Goal: Task Accomplishment & Management: Manage account settings

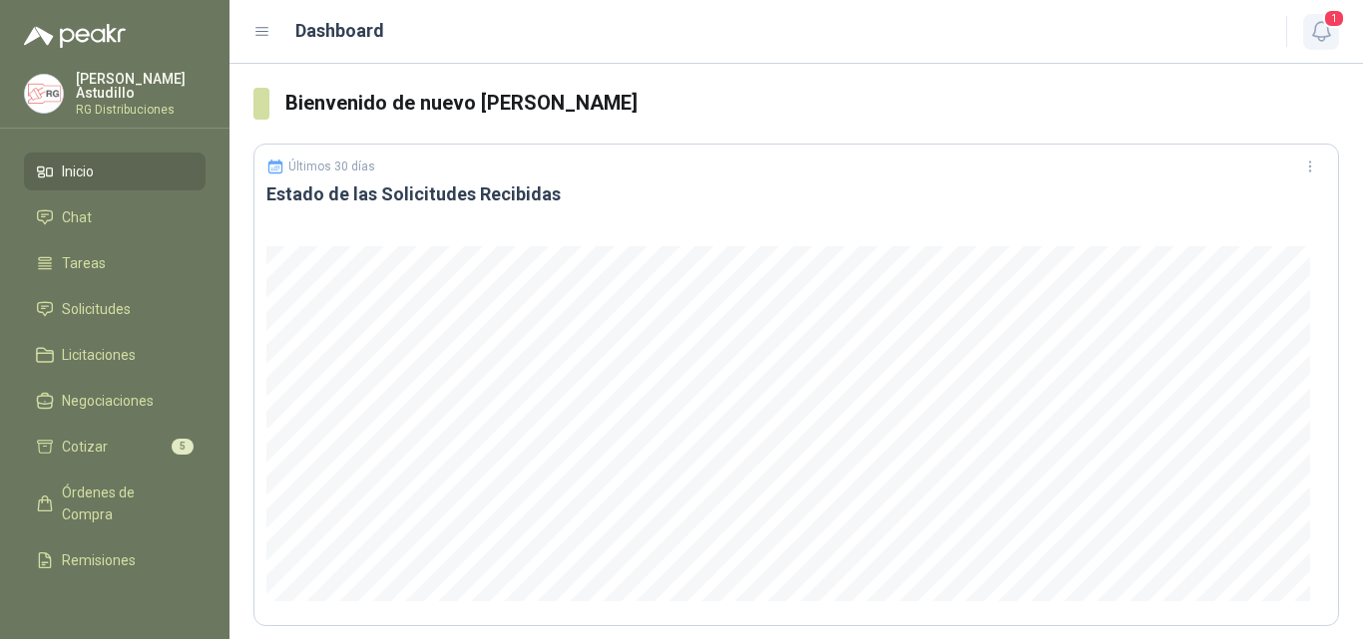
click at [1316, 29] on icon "button" at bounding box center [1321, 31] width 25 height 25
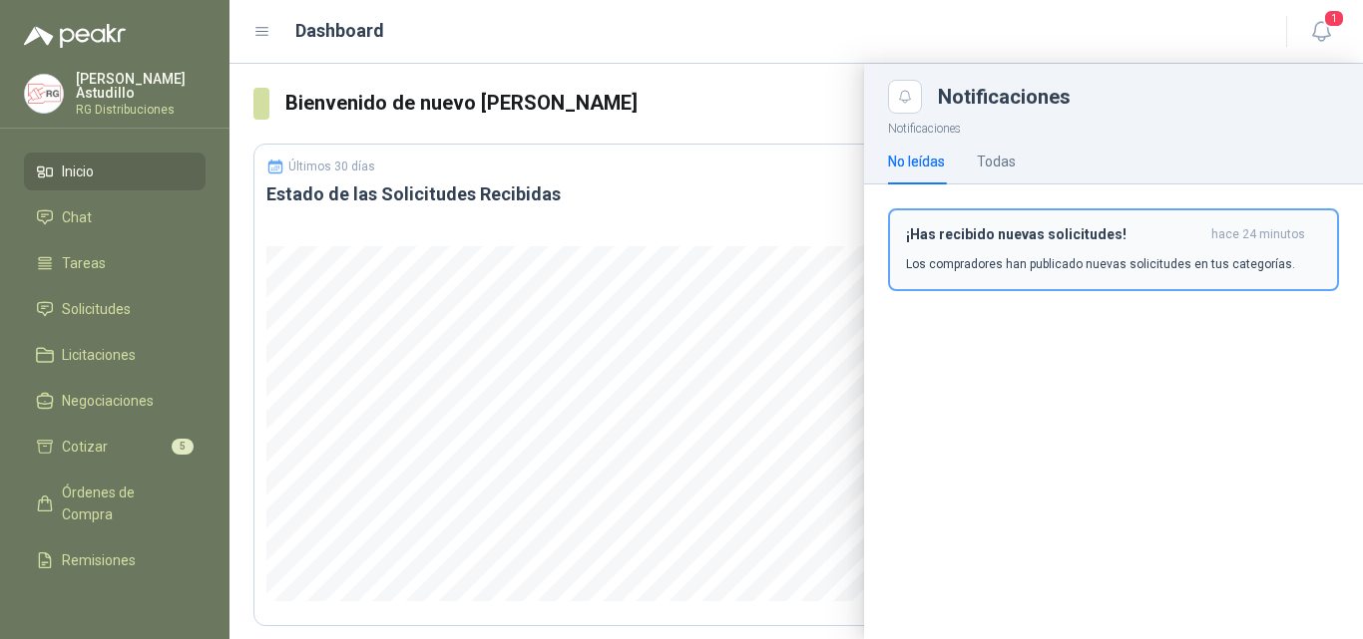
click at [1160, 251] on div "¡Has recibido nuevas solicitudes! hace 24 minutos Los compradores han publicado…" at bounding box center [1113, 249] width 415 height 47
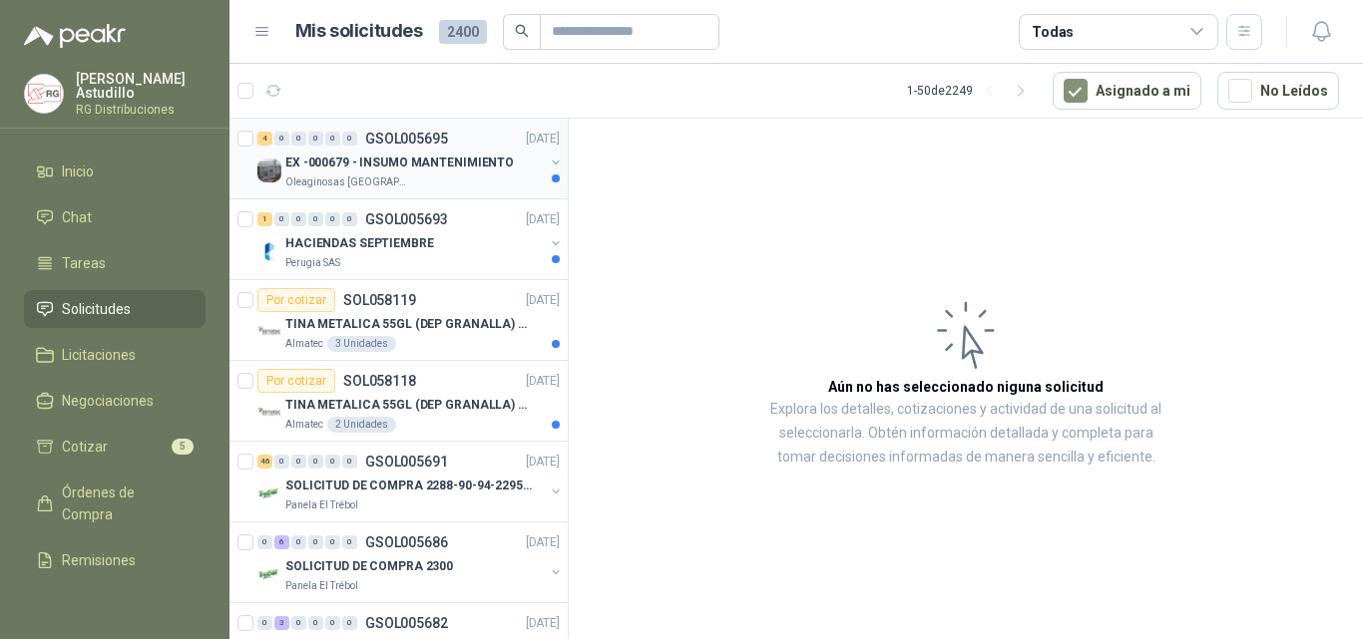
click at [424, 165] on p "EX -000679 - INSUMO MANTENIMIENTO" at bounding box center [399, 163] width 228 height 19
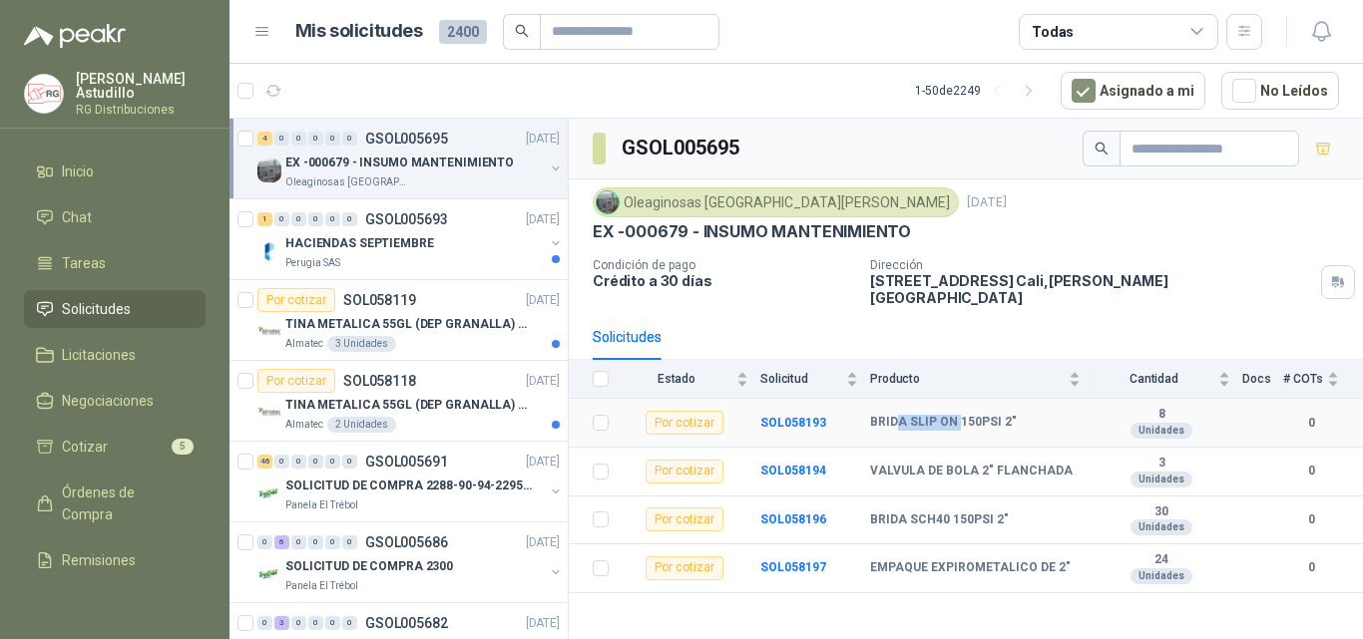
drag, startPoint x: 899, startPoint y: 406, endPoint x: 966, endPoint y: 405, distance: 66.8
click at [962, 415] on b "BRIDA SLIP ON 150PSI 2"" at bounding box center [943, 423] width 147 height 16
drag, startPoint x: 911, startPoint y: 450, endPoint x: 1114, endPoint y: 437, distance: 203.9
click at [1114, 448] on tr "Por cotizar SOL058194 VALVULA DE BOLA 2" FLANCHADA 3 Unidades 0" at bounding box center [966, 472] width 794 height 49
drag, startPoint x: 875, startPoint y: 505, endPoint x: 1009, endPoint y: 503, distance: 134.7
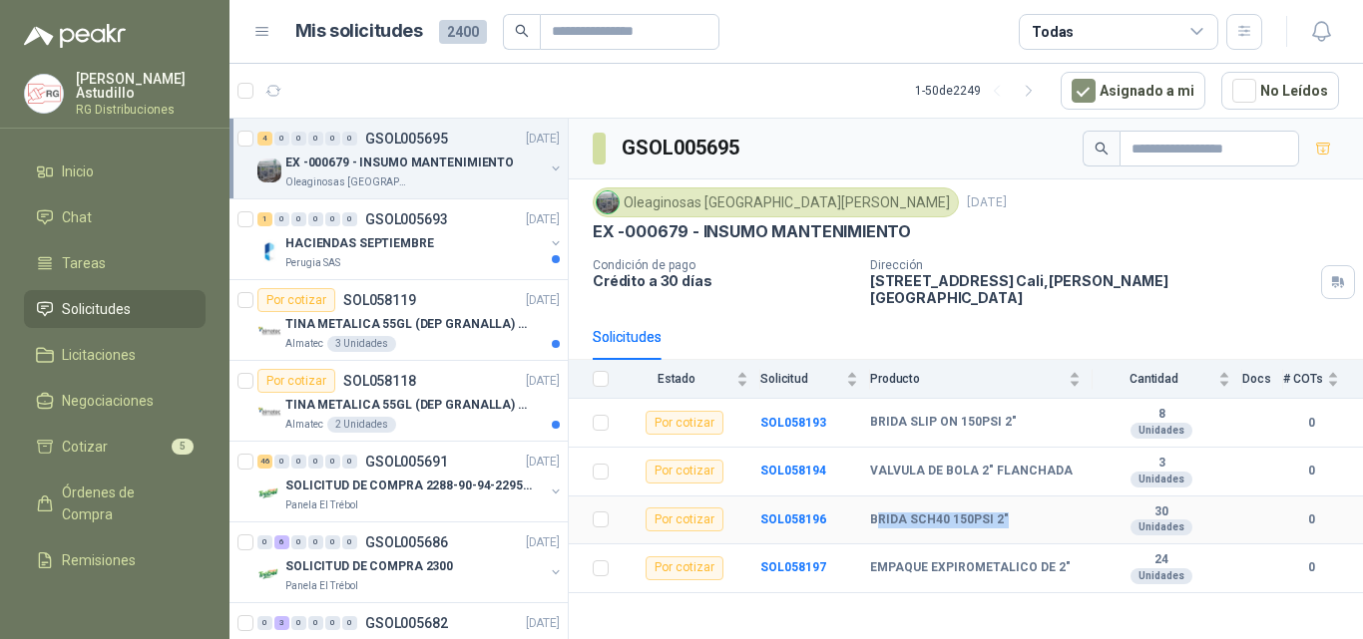
click at [1009, 513] on div "BRIDA SCH40 150PSI 2"" at bounding box center [975, 521] width 210 height 16
click at [977, 529] on tbody "Por cotizar SOL058193 BRIDA SLIP ON 150PSI 2" 8 Unidades 0 Por cotizar SOL05819…" at bounding box center [966, 496] width 794 height 194
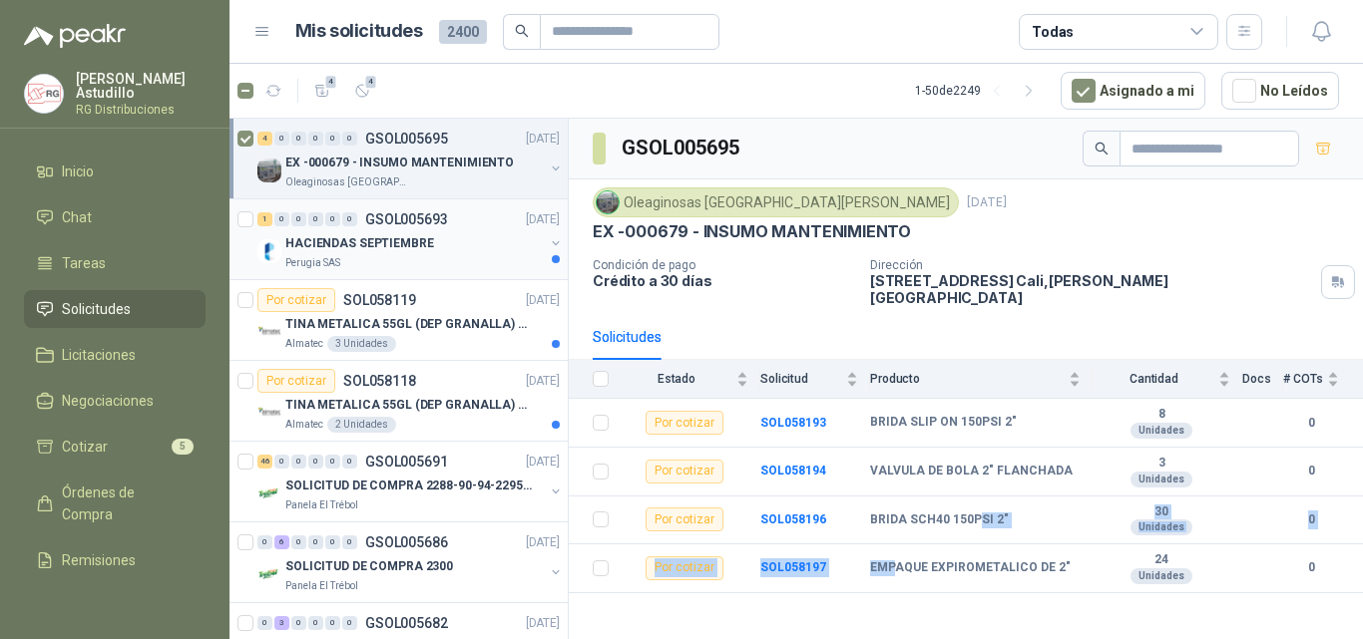
click at [483, 242] on div "HACIENDAS SEPTIEMBRE" at bounding box center [414, 243] width 258 height 24
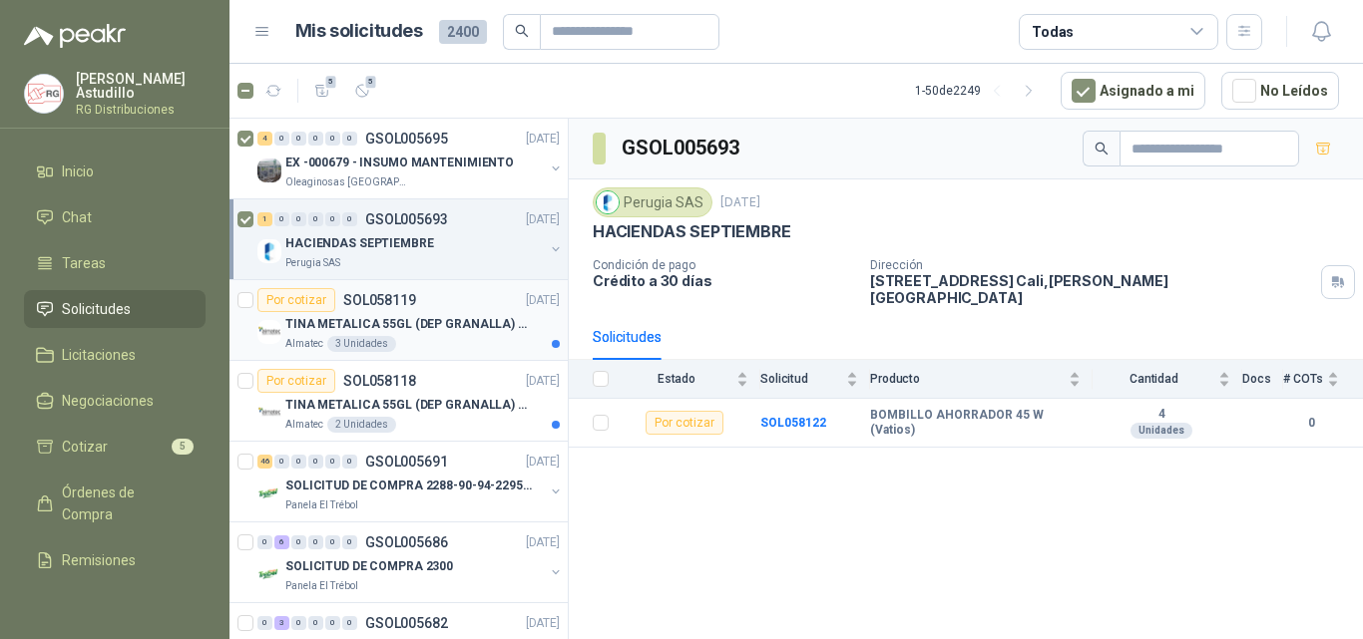
click at [478, 332] on p "TINA METALICA 55GL (DEP GRANALLA) CON TAPA" at bounding box center [409, 324] width 248 height 19
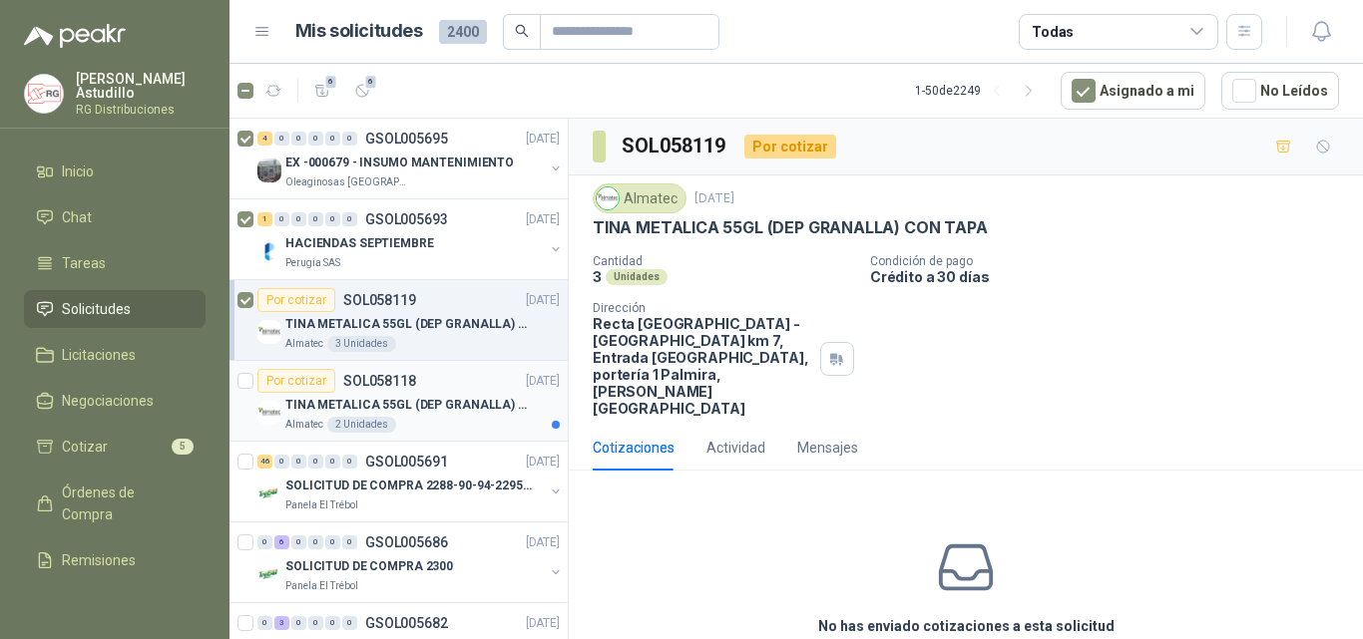
click at [500, 433] on article "Por cotizar SOL058118 [DATE] [PERSON_NAME] METALICA 55GL (DEP GRANALLA) CON TAP…" at bounding box center [398, 401] width 338 height 81
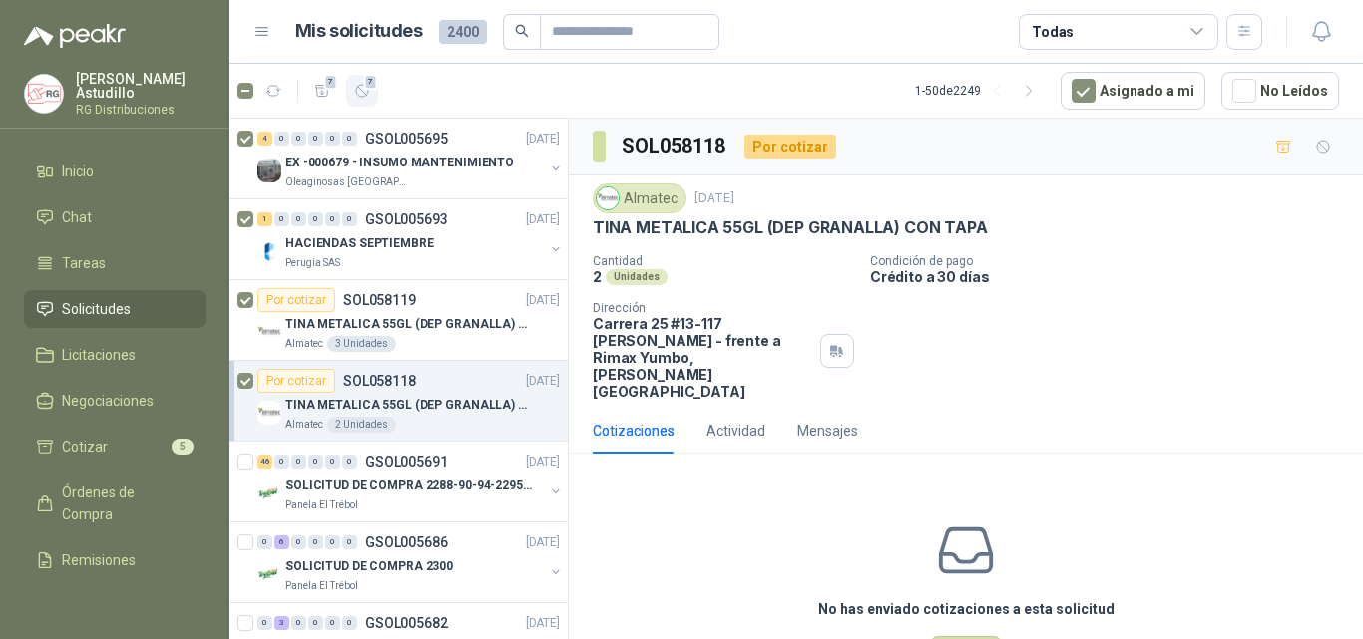
click at [358, 85] on icon "button" at bounding box center [362, 91] width 17 height 17
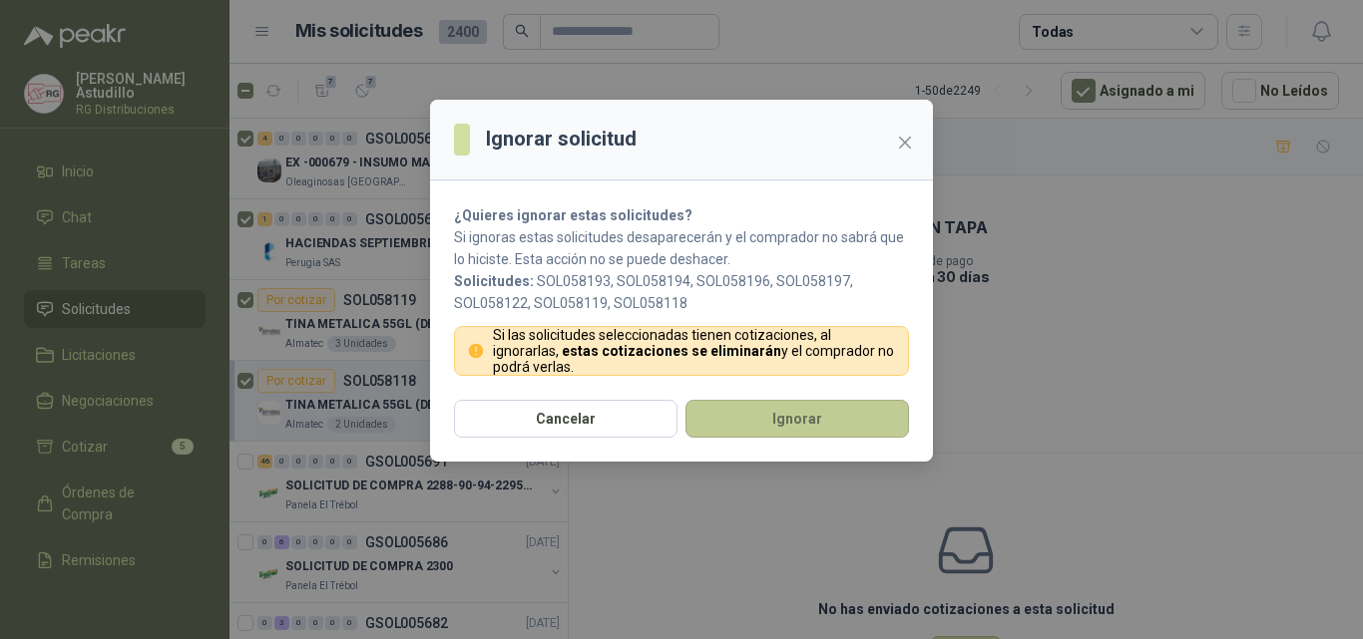
click at [741, 415] on button "Ignorar" at bounding box center [796, 419] width 223 height 38
